Goal: Task Accomplishment & Management: Use online tool/utility

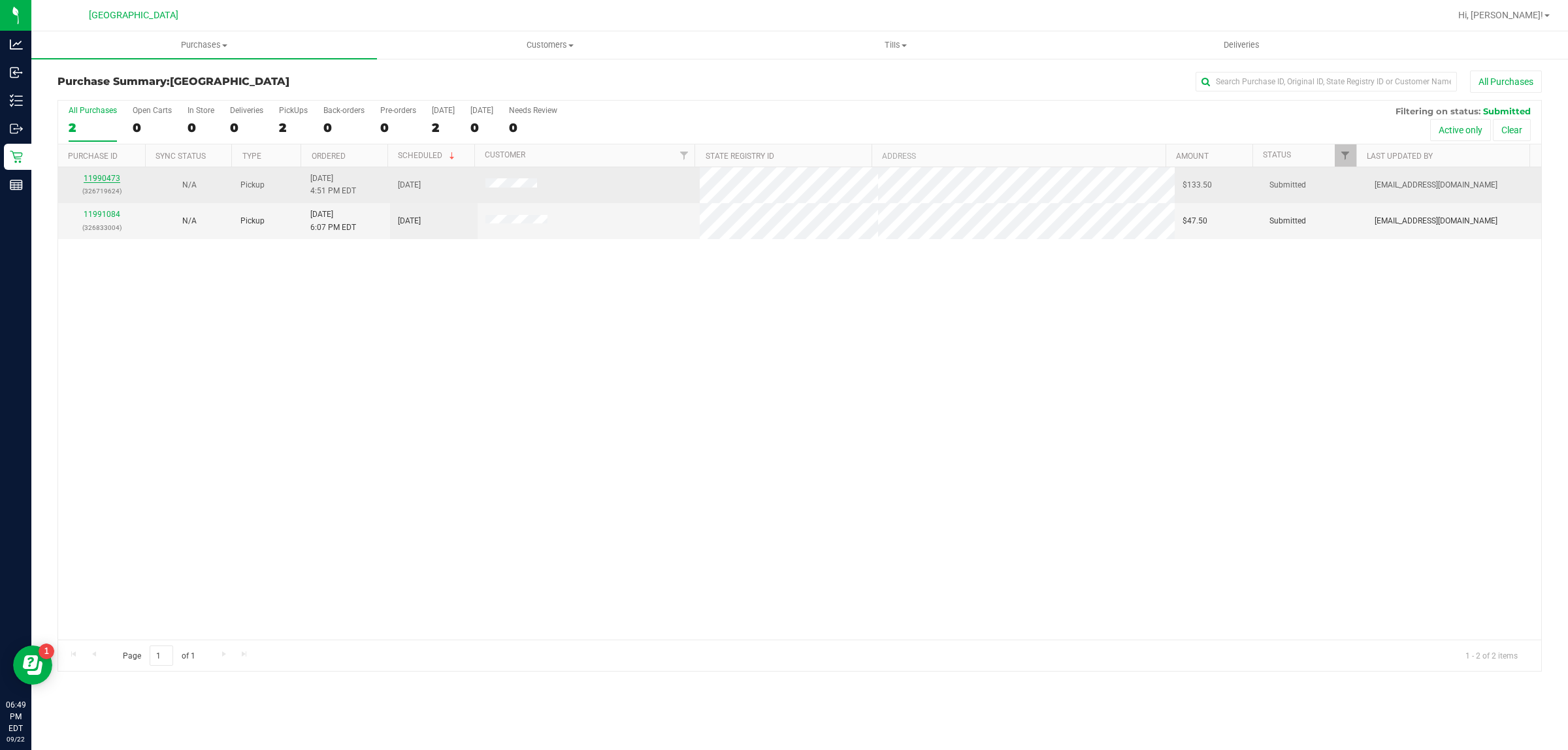
click at [105, 183] on link "11990473" at bounding box center [102, 178] width 37 height 9
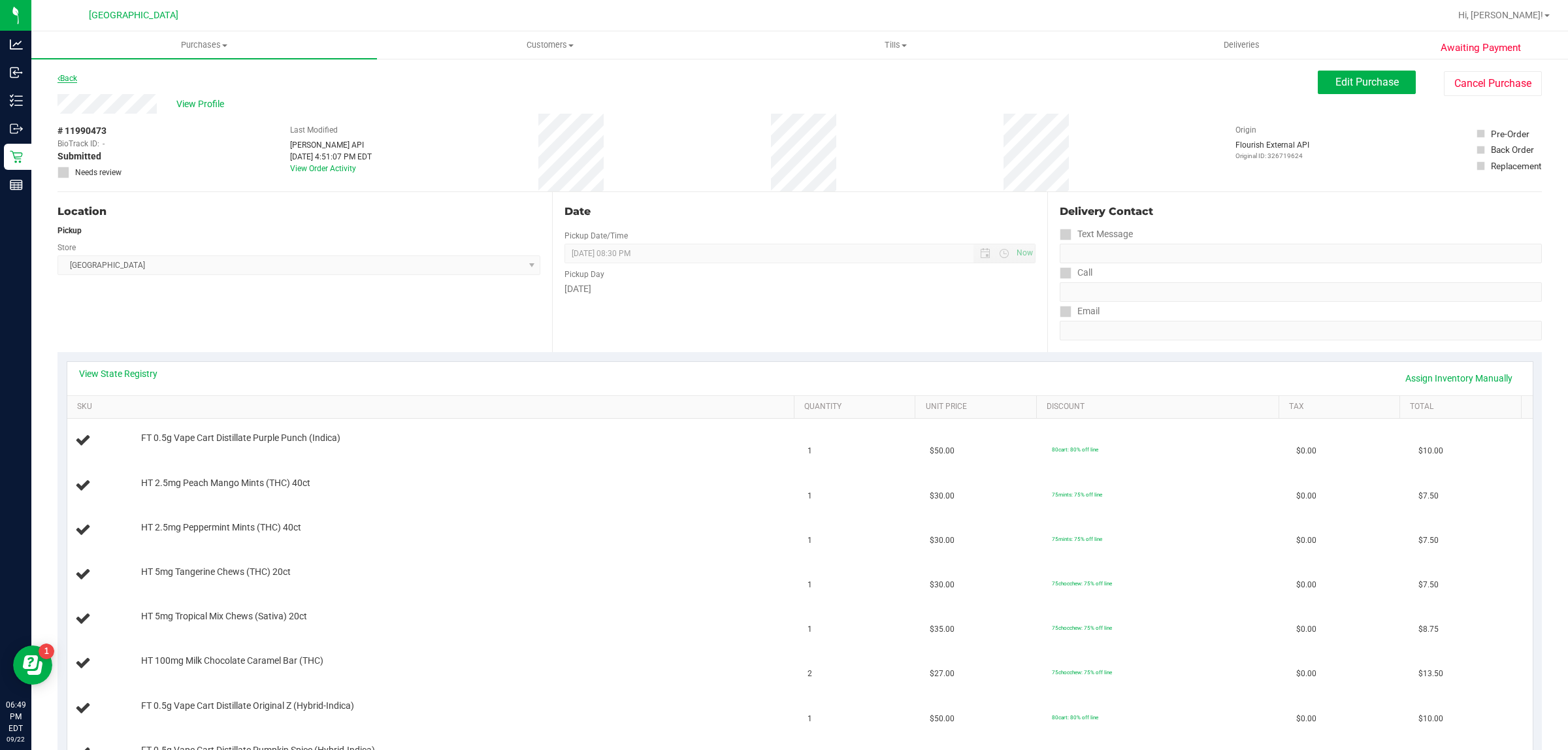
click at [73, 78] on link "Back" at bounding box center [67, 78] width 19 height 9
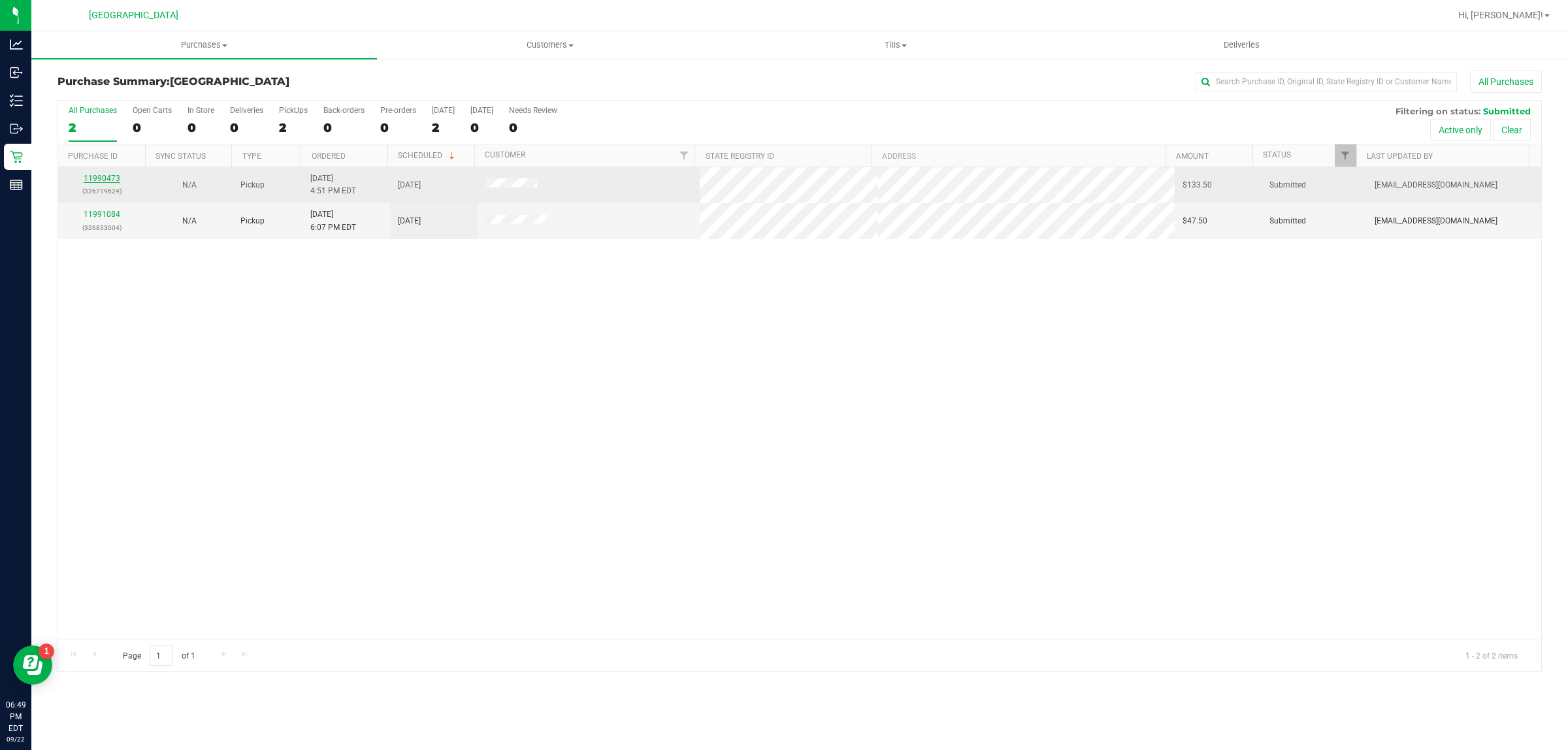
click at [100, 175] on link "11990473" at bounding box center [102, 178] width 37 height 9
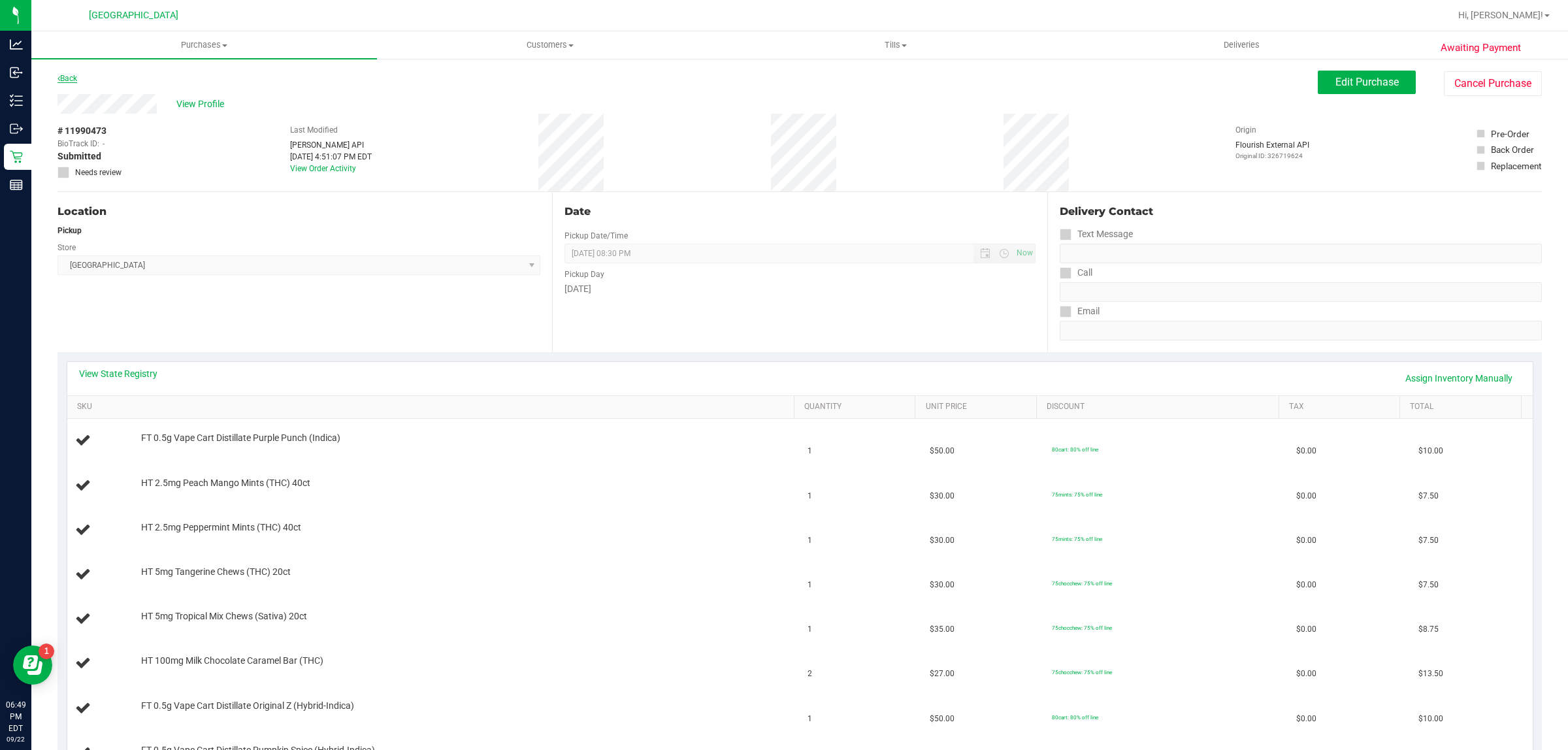
click at [67, 76] on link "Back" at bounding box center [67, 78] width 19 height 9
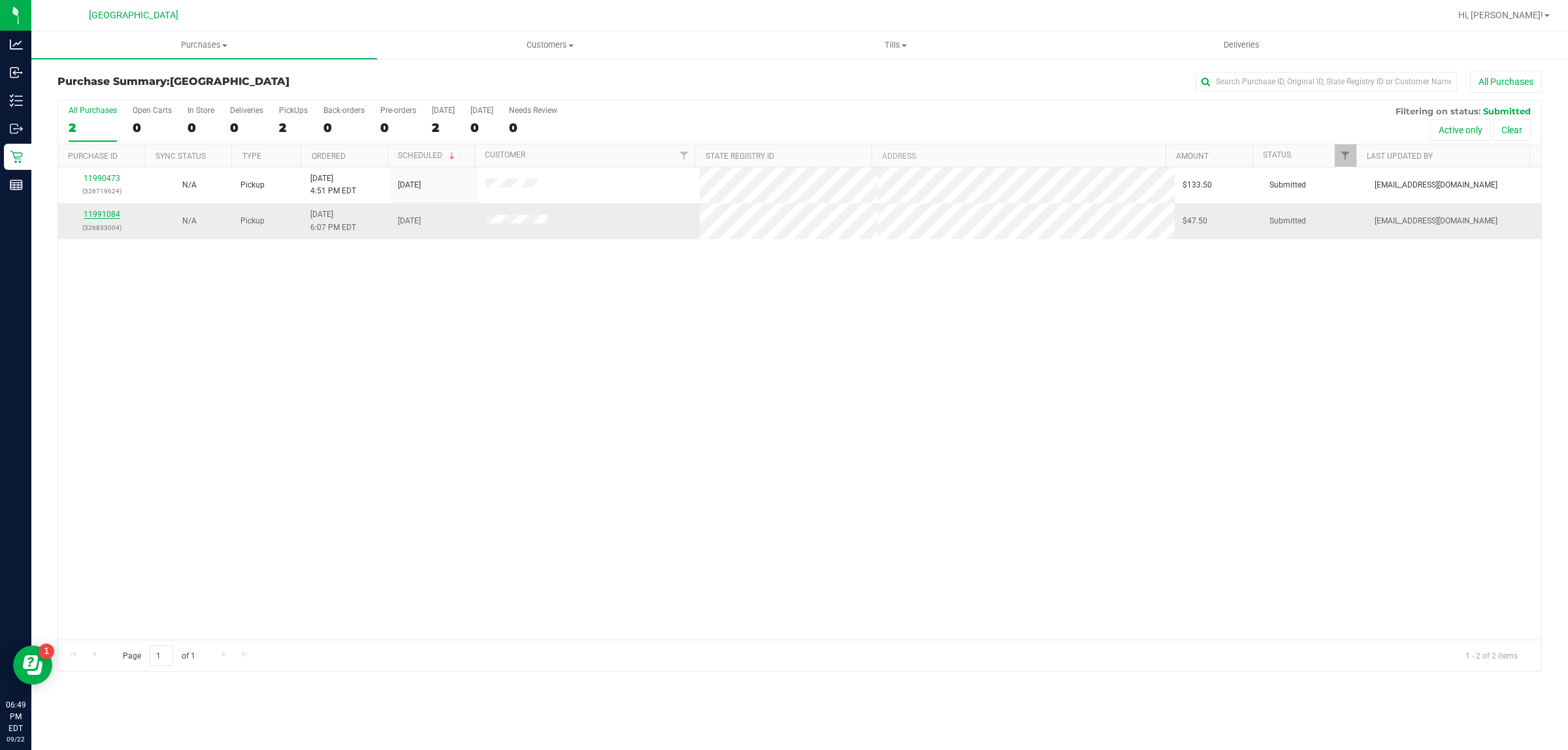
click at [100, 216] on link "11991084" at bounding box center [102, 214] width 37 height 9
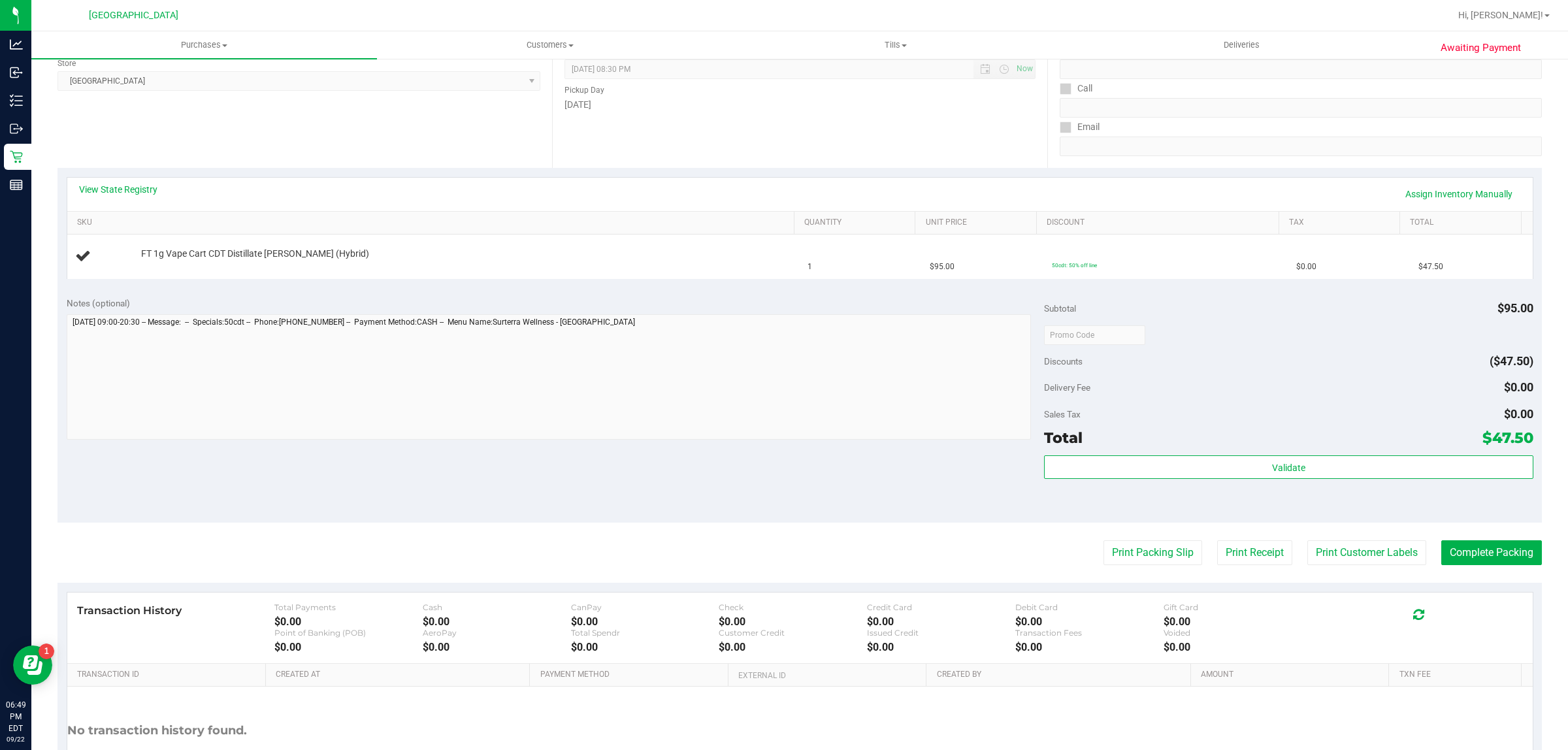
scroll to position [286, 0]
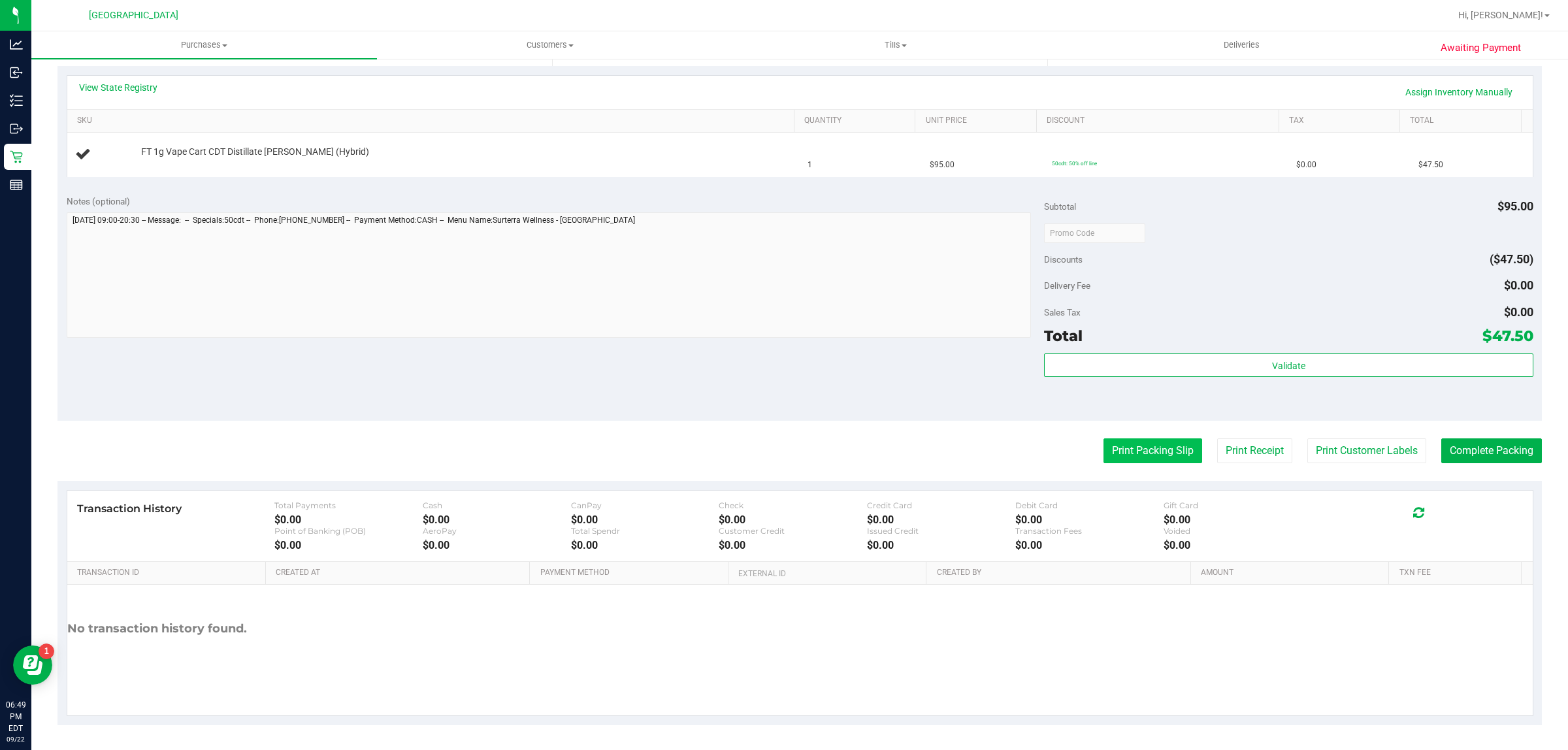
click at [1131, 449] on button "Print Packing Slip" at bounding box center [1153, 451] width 99 height 25
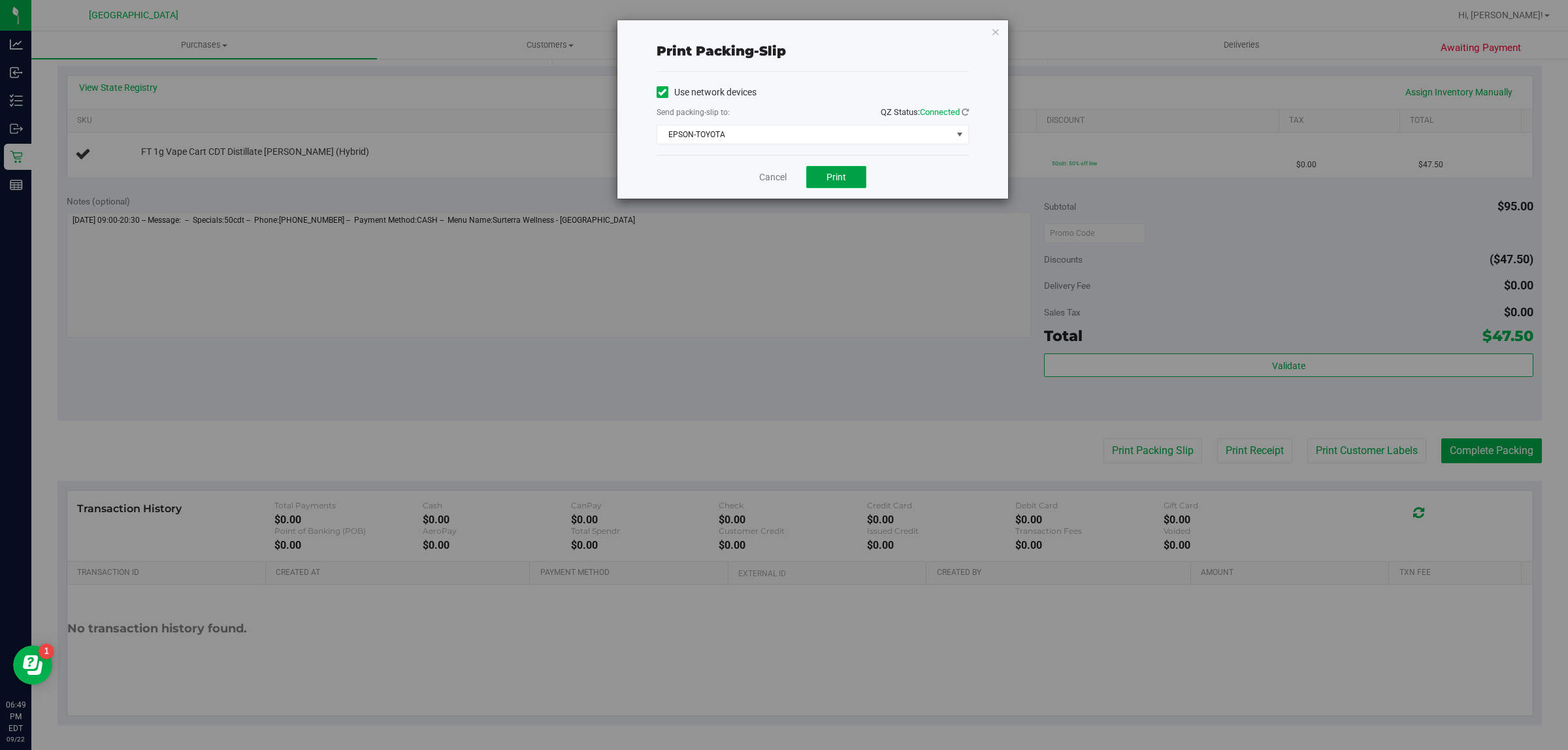
click at [834, 184] on button "Print" at bounding box center [836, 177] width 60 height 22
click at [775, 174] on link "Cancel" at bounding box center [773, 177] width 28 height 14
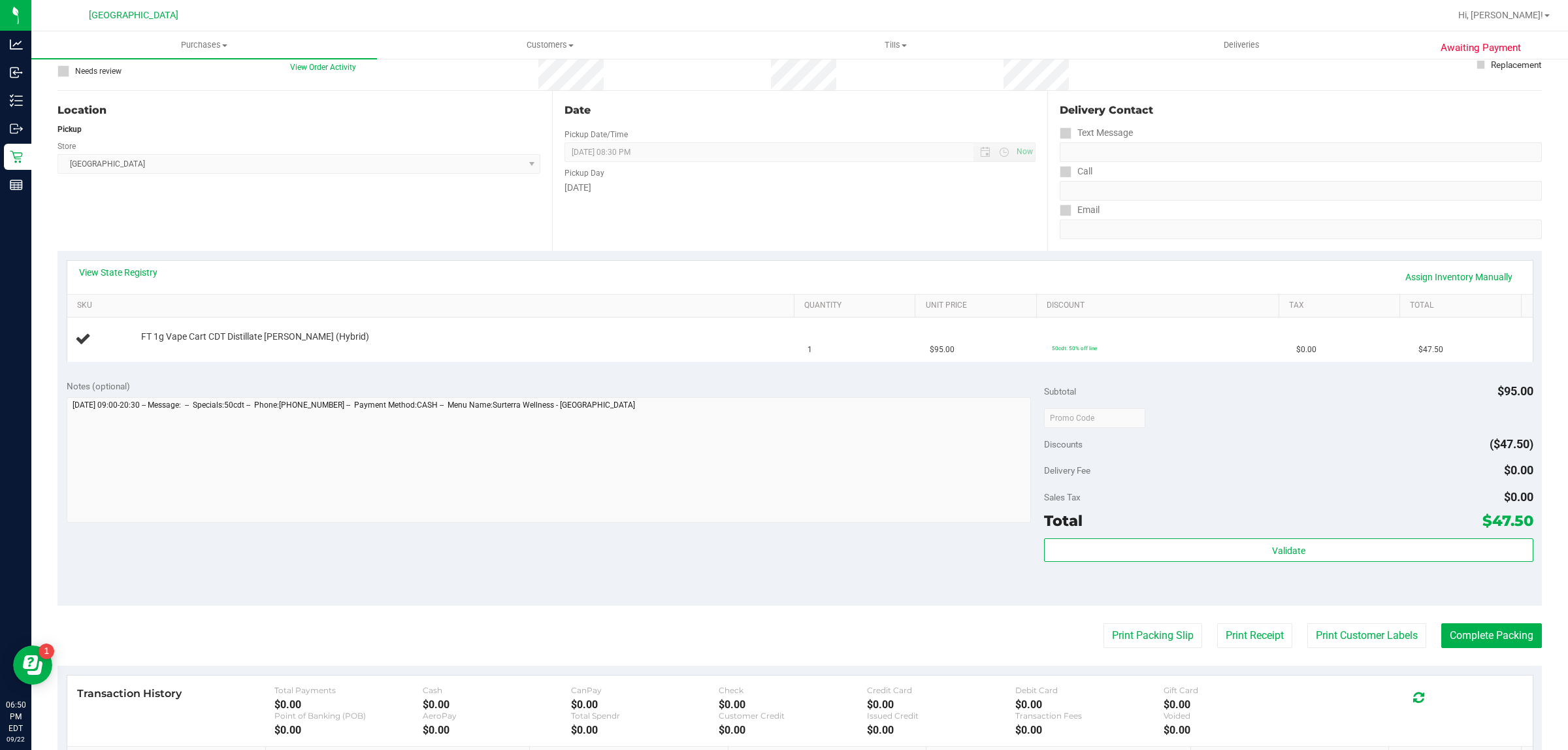
scroll to position [0, 0]
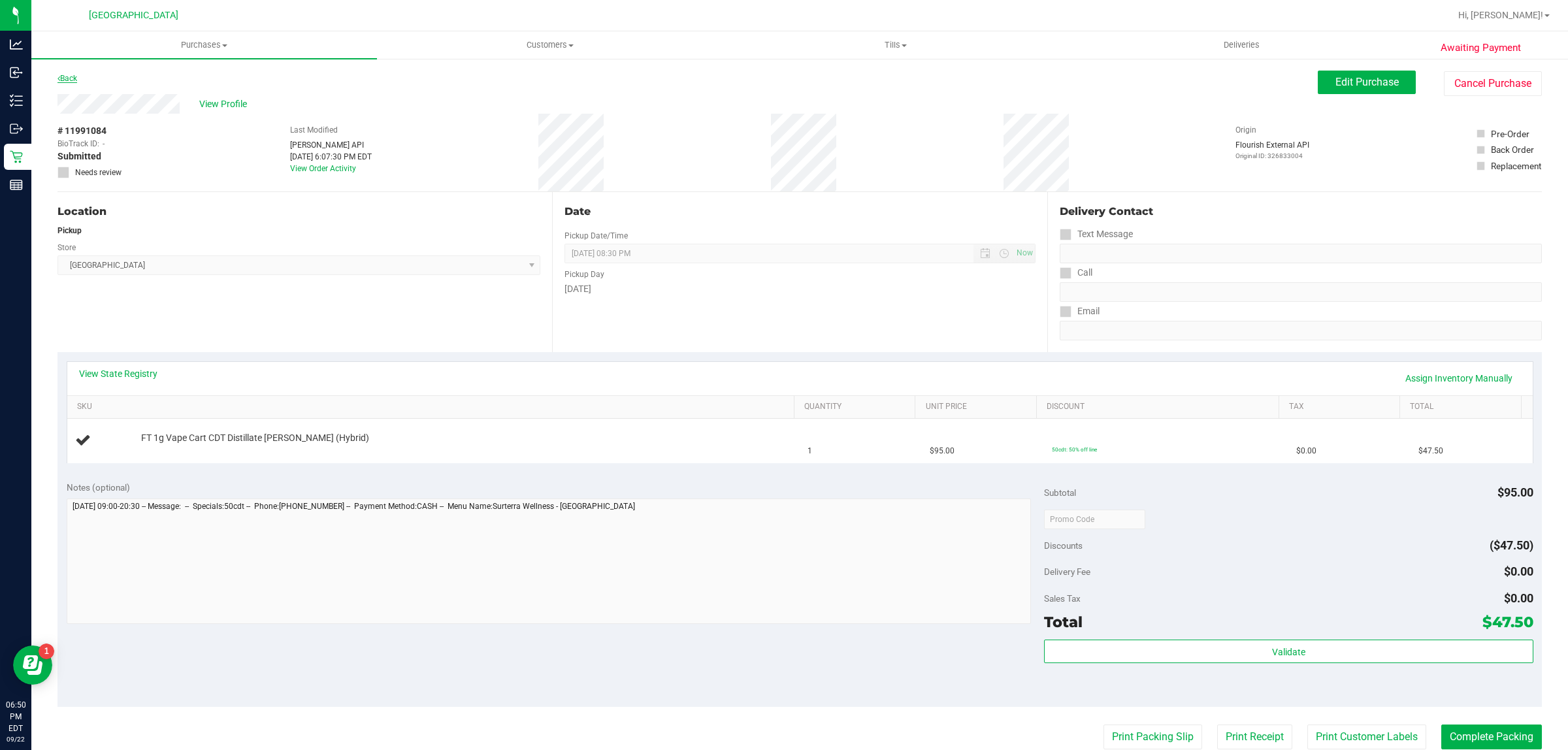
click at [64, 75] on link "Back" at bounding box center [67, 78] width 19 height 9
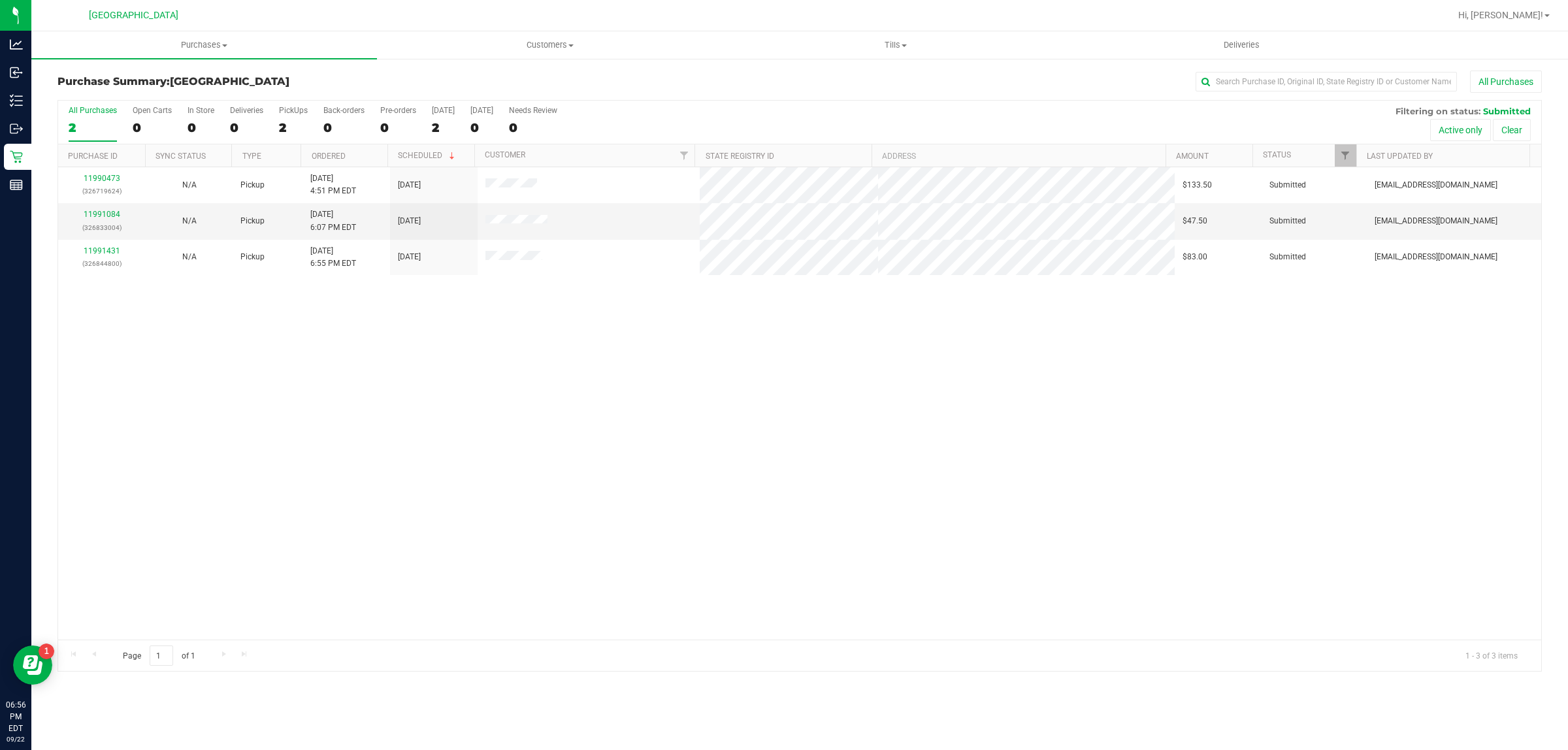
click at [501, 495] on div "11990473 (326719624) N/A Pickup [DATE] 4:51 PM EDT 9/22/2025 $133.50 Submitted …" at bounding box center [800, 403] width 1484 height 473
